Goal: Information Seeking & Learning: Learn about a topic

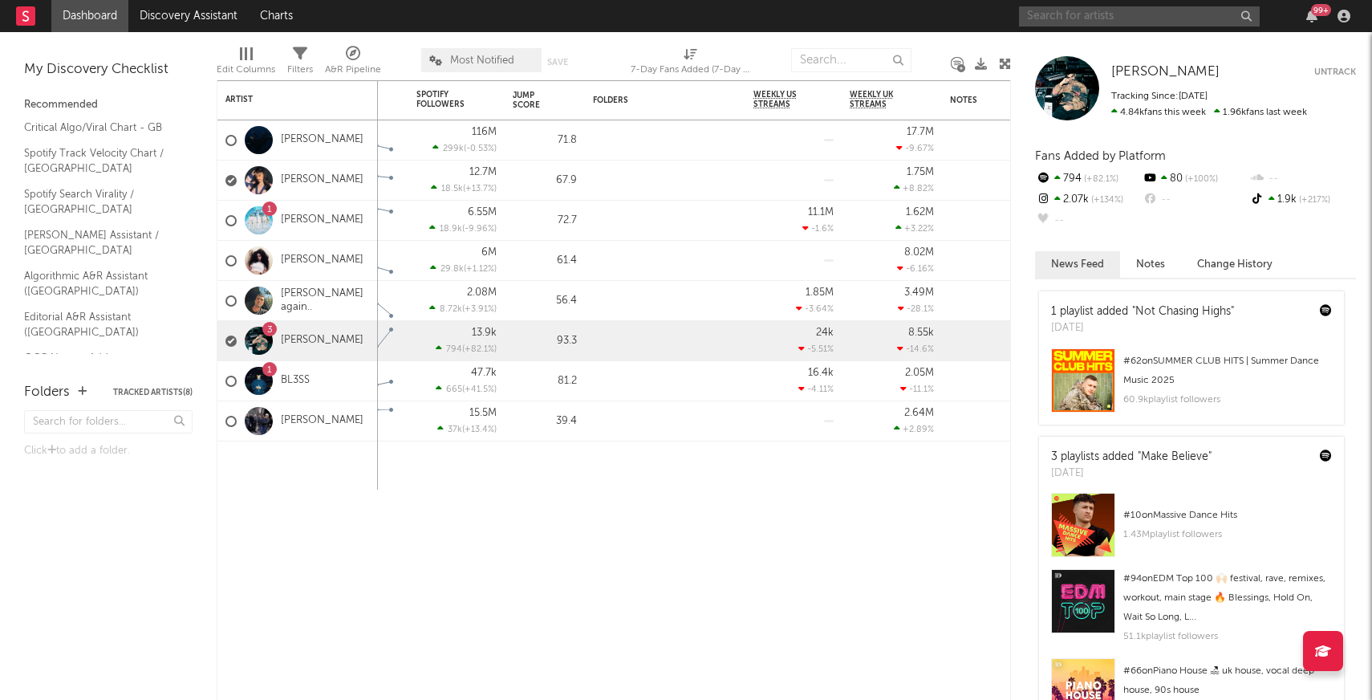
click at [1048, 25] on input "text" at bounding box center [1139, 16] width 241 height 20
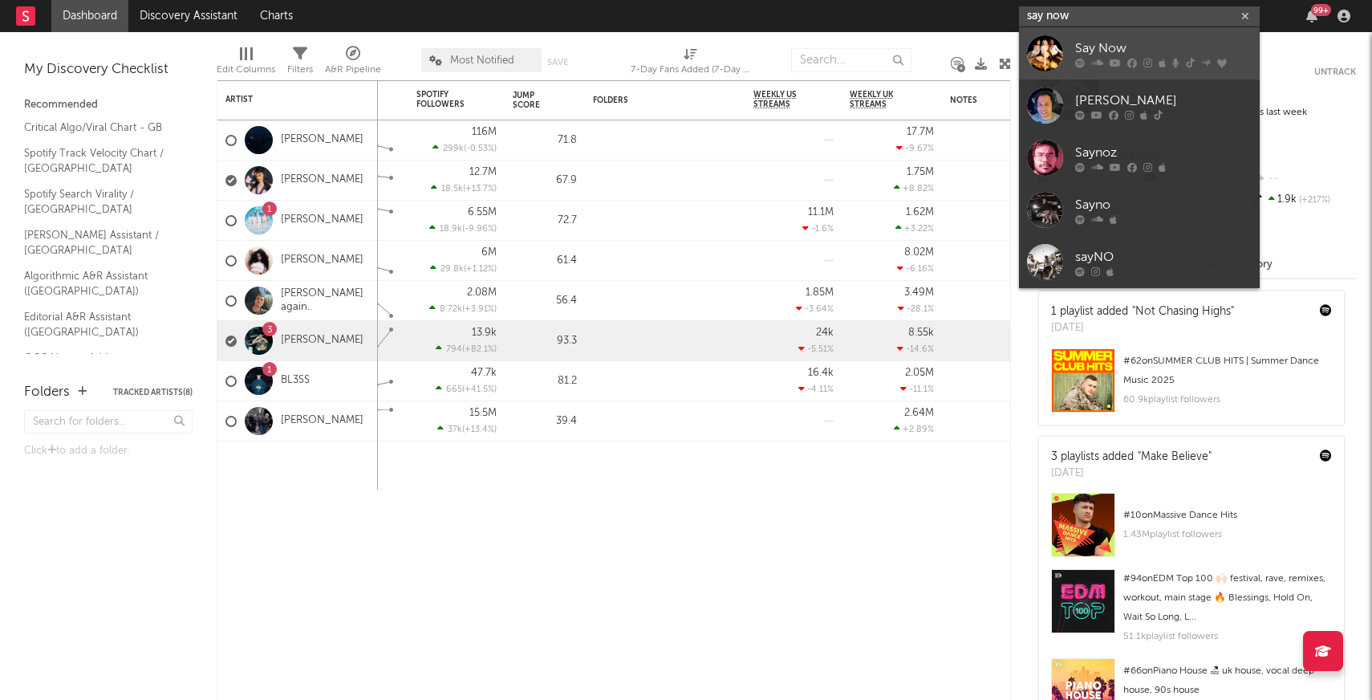
type input "say now"
click at [1103, 51] on div "Say Now" at bounding box center [1163, 48] width 177 height 19
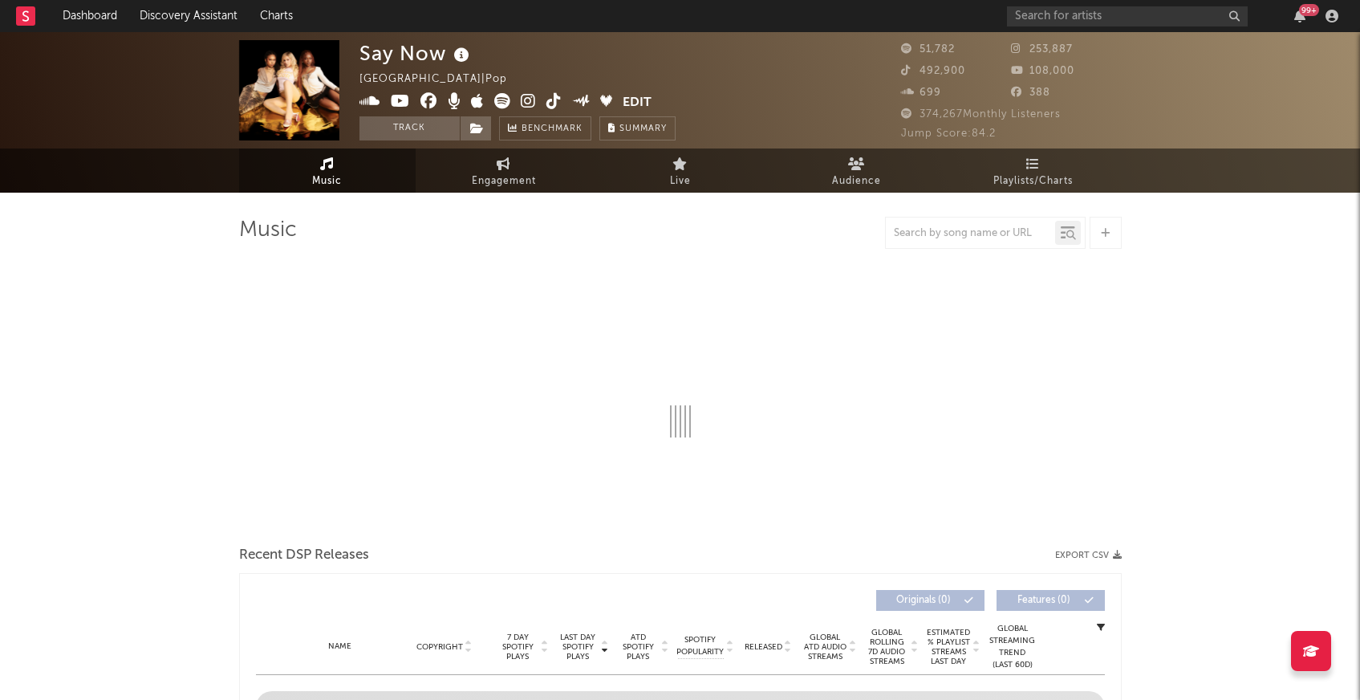
select select "6m"
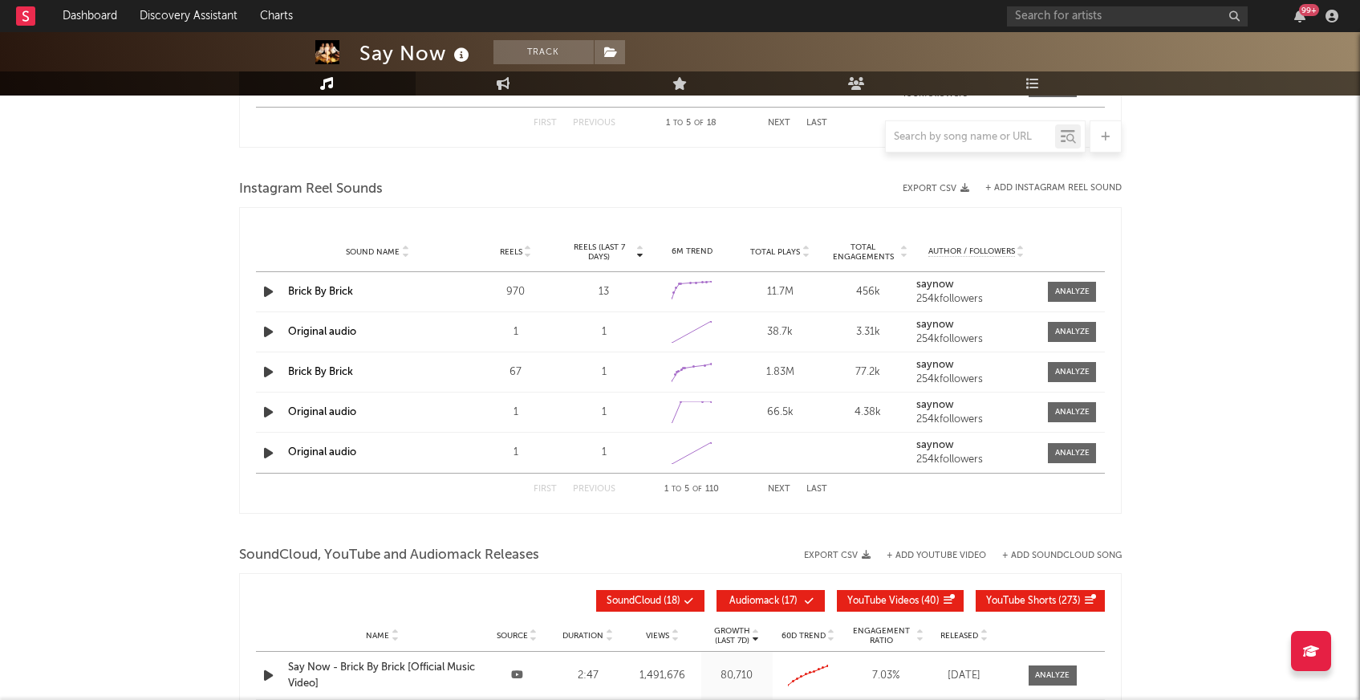
scroll to position [1429, 0]
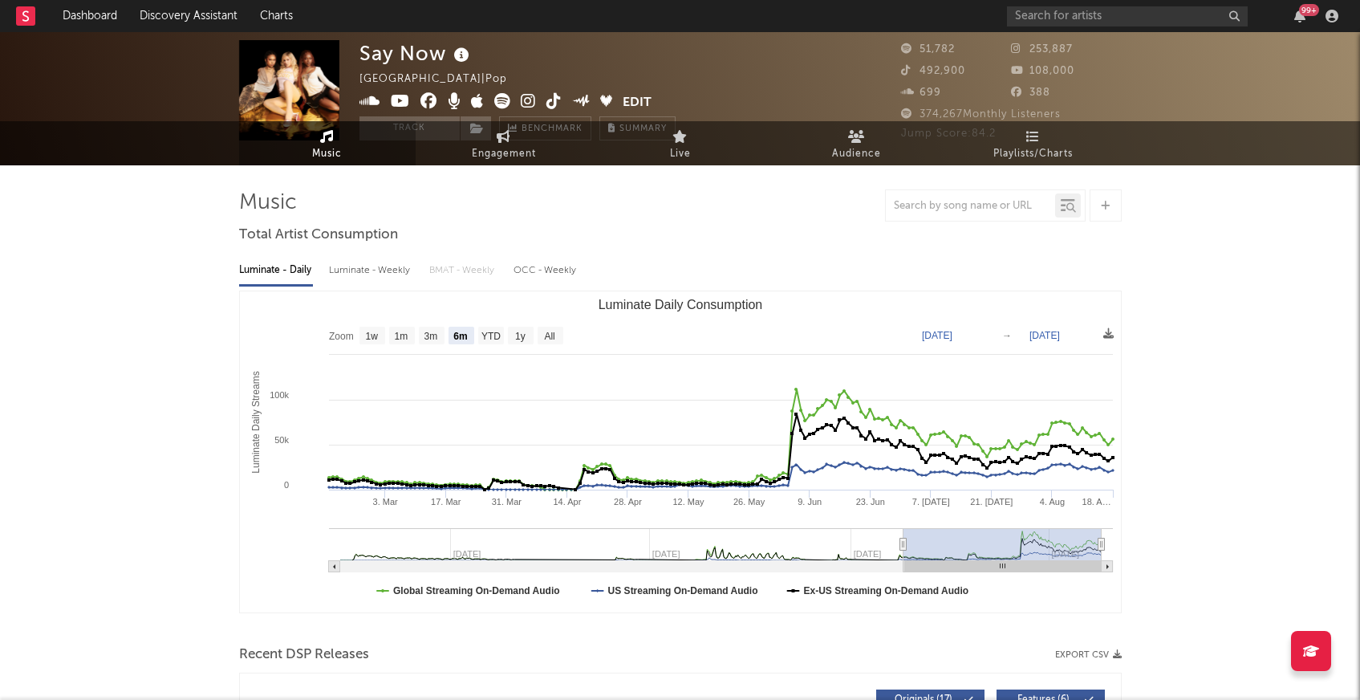
scroll to position [0, 0]
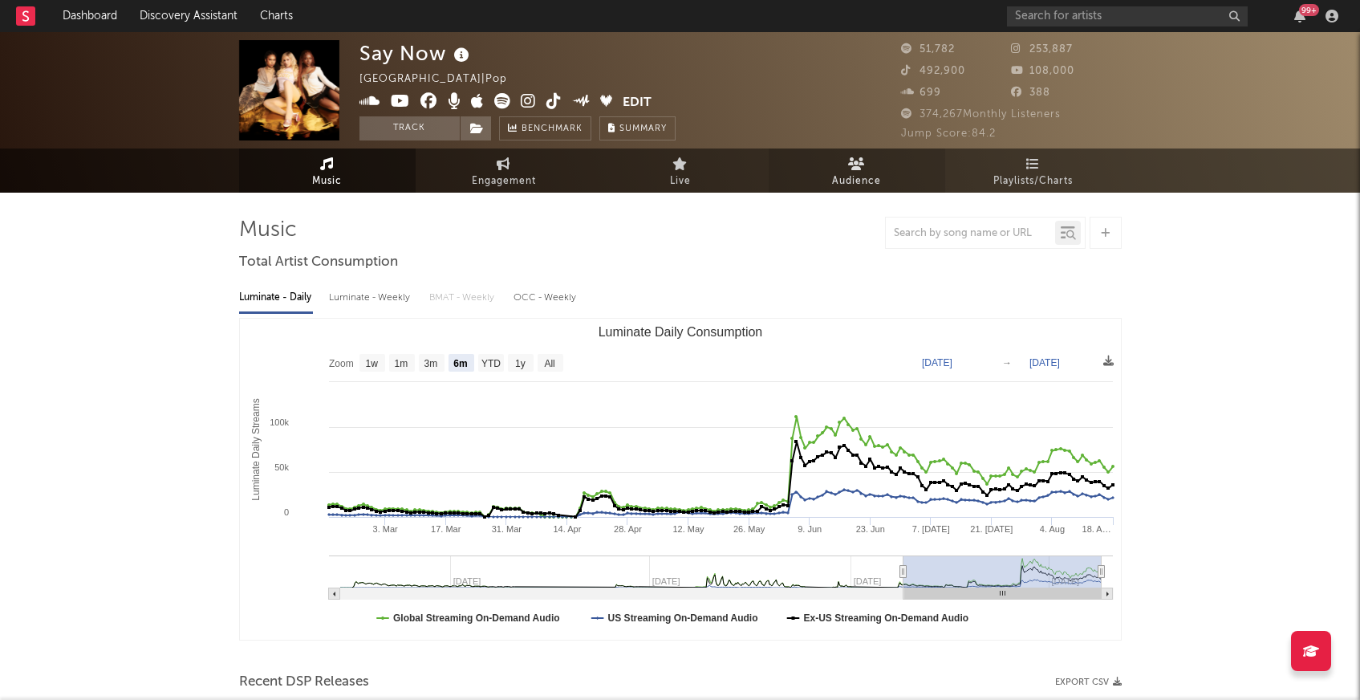
click at [851, 176] on span "Audience" at bounding box center [856, 181] width 49 height 19
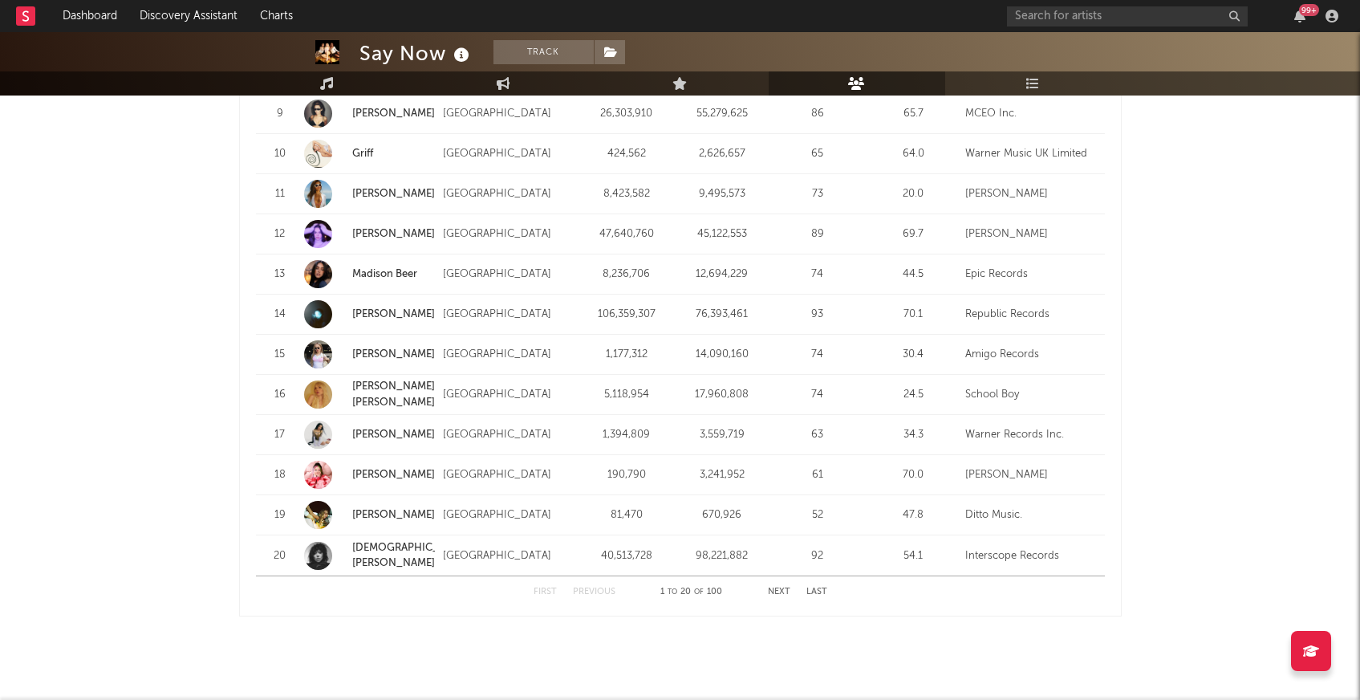
scroll to position [1980, 0]
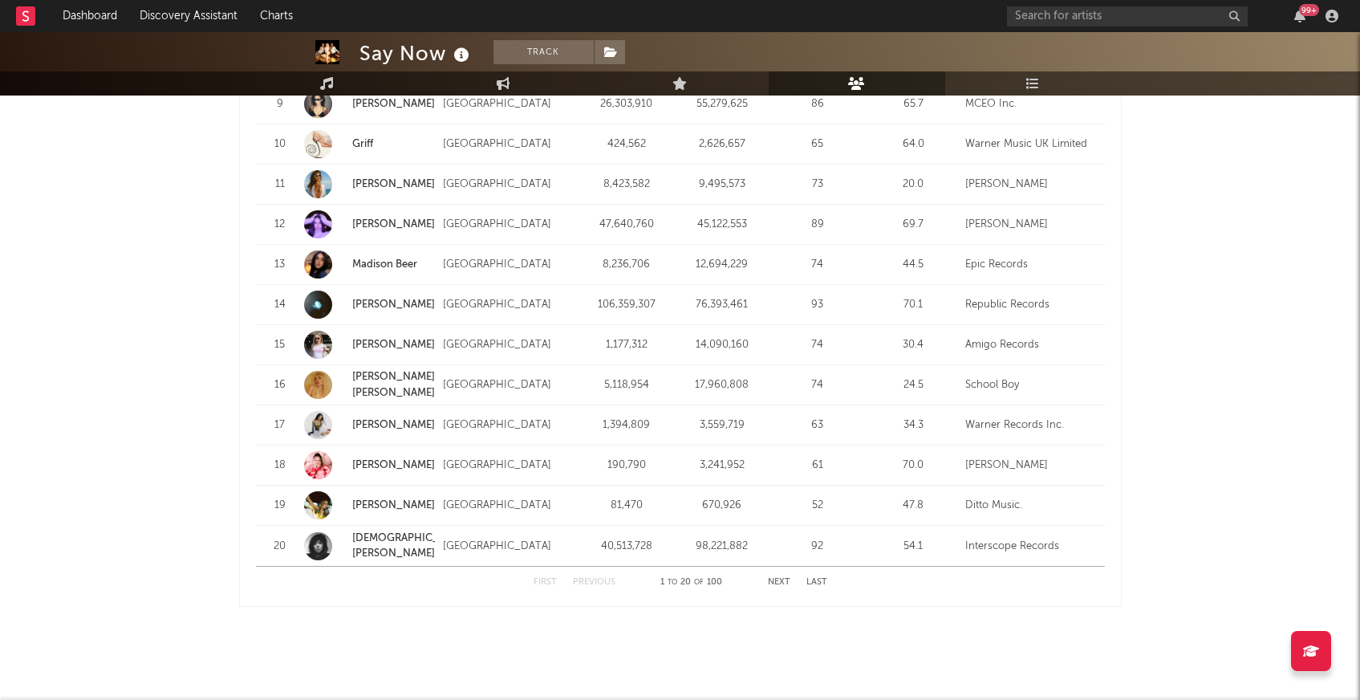
drag, startPoint x: 1147, startPoint y: 571, endPoint x: 1058, endPoint y: 593, distance: 91.9
click at [774, 578] on button "Next" at bounding box center [779, 582] width 22 height 9
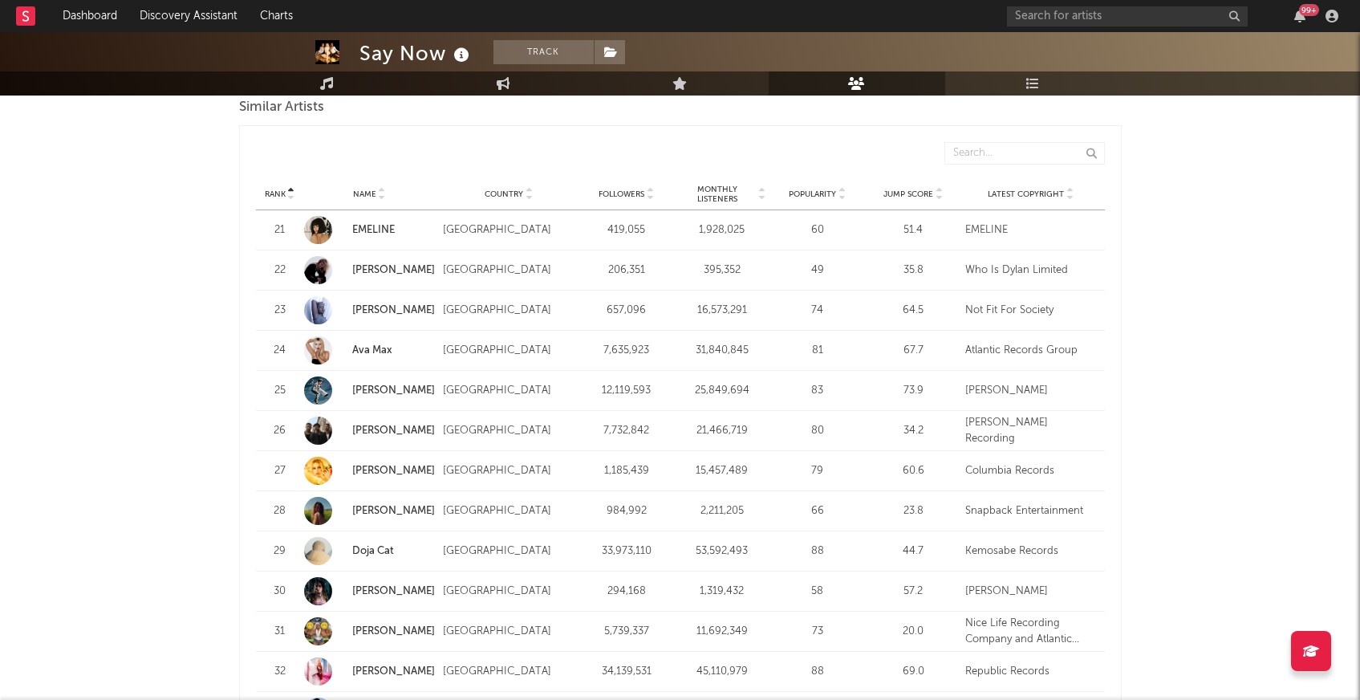
scroll to position [1530, 0]
